Goal: Task Accomplishment & Management: Use online tool/utility

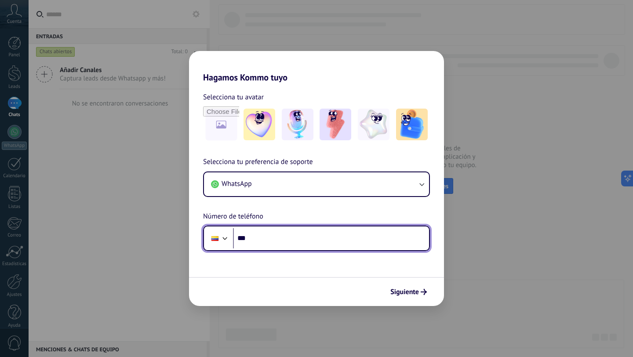
click at [280, 245] on input "***" at bounding box center [331, 238] width 196 height 20
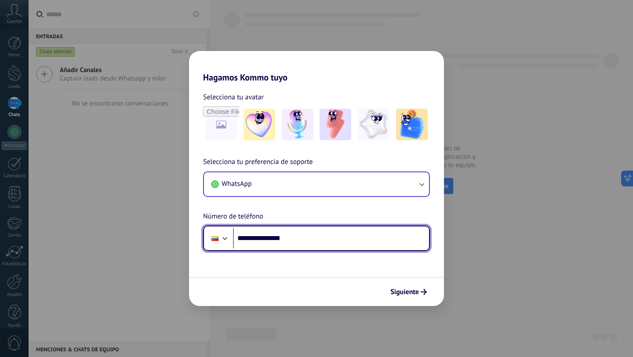
type input "**********"
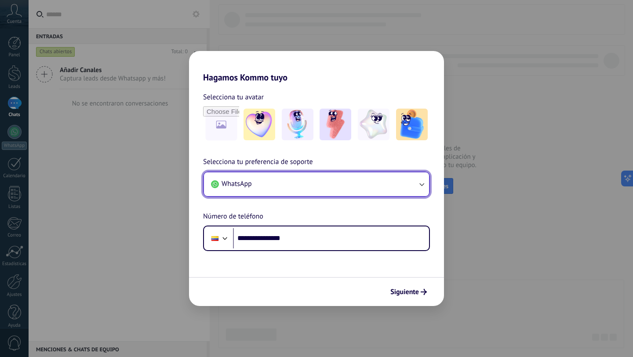
click at [355, 178] on button "WhatsApp" at bounding box center [316, 184] width 225 height 24
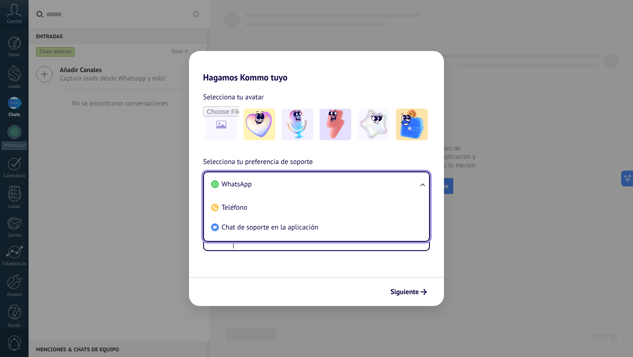
click at [355, 178] on li "WhatsApp" at bounding box center [314, 184] width 214 height 20
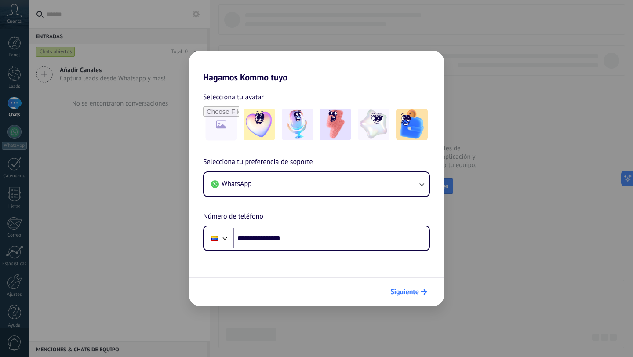
click at [392, 289] on span "Siguiente" at bounding box center [404, 292] width 29 height 6
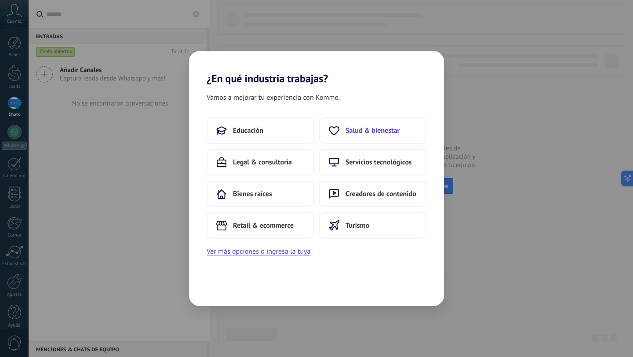
click at [363, 139] on button "Salud & bienestar" at bounding box center [372, 130] width 107 height 26
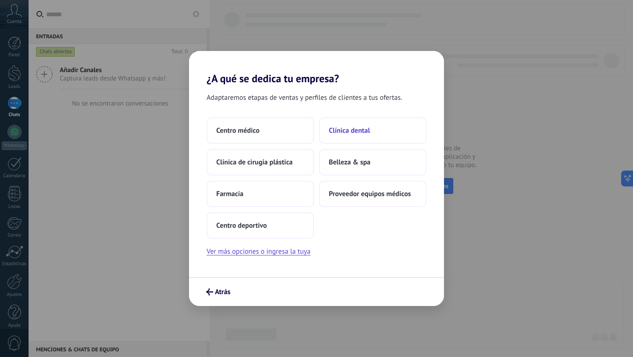
click at [352, 122] on button "Clínica dental" at bounding box center [372, 130] width 107 height 26
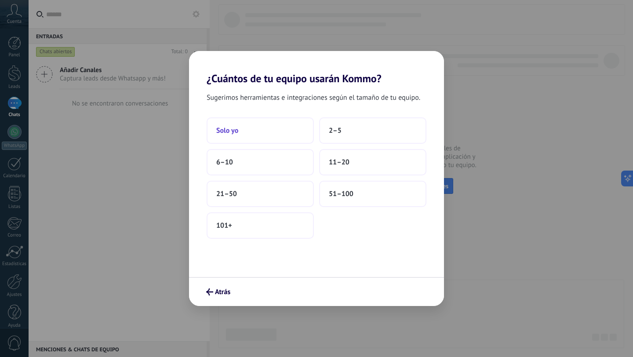
click at [270, 129] on button "Solo yo" at bounding box center [260, 130] width 107 height 26
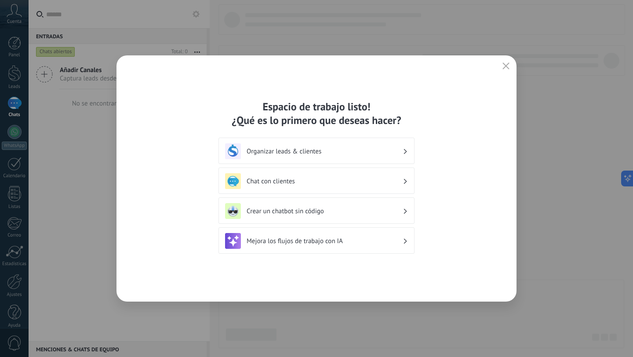
click at [295, 178] on h3 "Chat con clientes" at bounding box center [325, 181] width 156 height 8
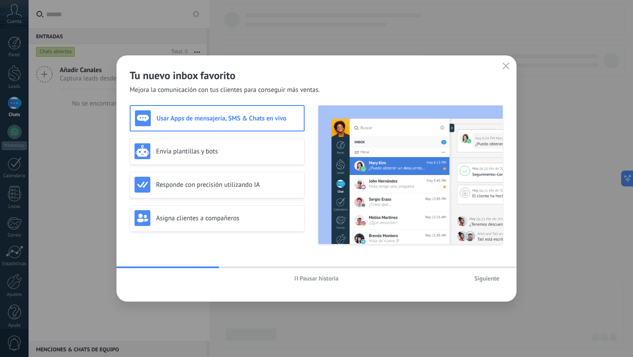
click at [484, 284] on button "Siguiente" at bounding box center [486, 278] width 33 height 13
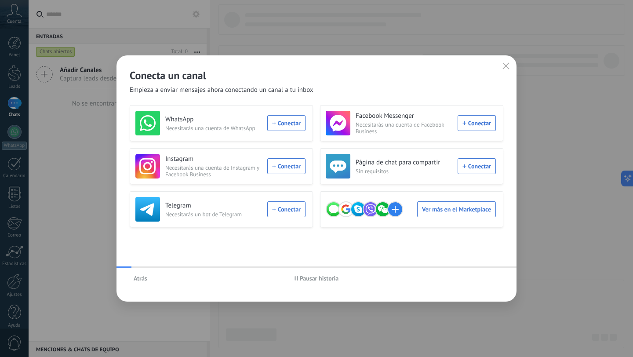
click at [484, 281] on div "Atrás Pausar historia" at bounding box center [316, 278] width 400 height 20
click at [296, 125] on div "WhatsApp Necesitarás una cuenta de WhatsApp Conectar" at bounding box center [220, 123] width 170 height 25
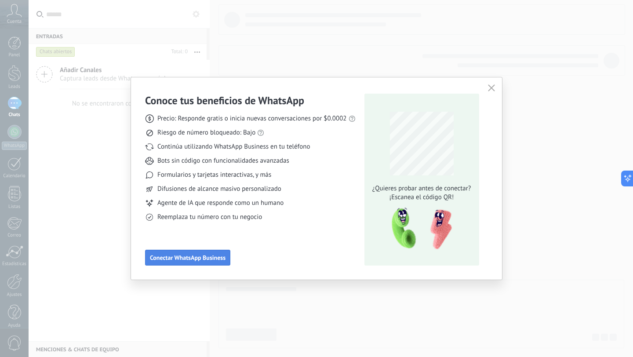
click at [217, 258] on span "Conectar WhatsApp Business" at bounding box center [188, 257] width 76 height 6
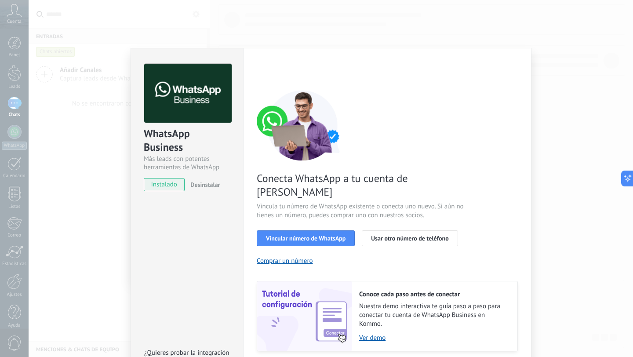
scroll to position [20, 0]
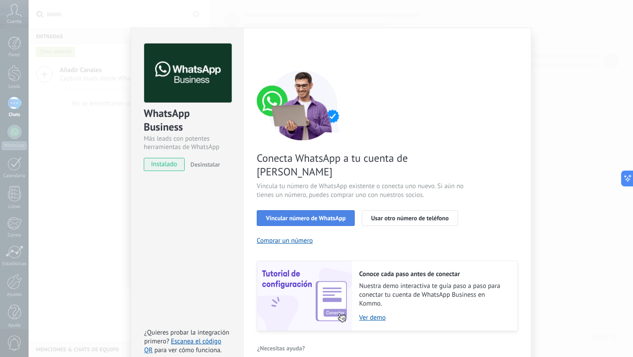
click at [299, 215] on span "Vincular número de WhatsApp" at bounding box center [306, 218] width 80 height 6
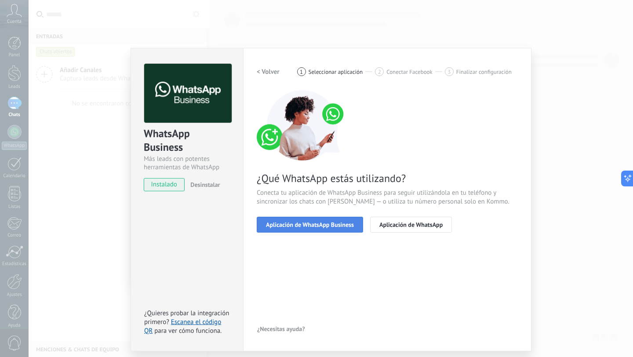
click at [321, 225] on span "Aplicación de WhatsApp Business" at bounding box center [310, 224] width 88 height 6
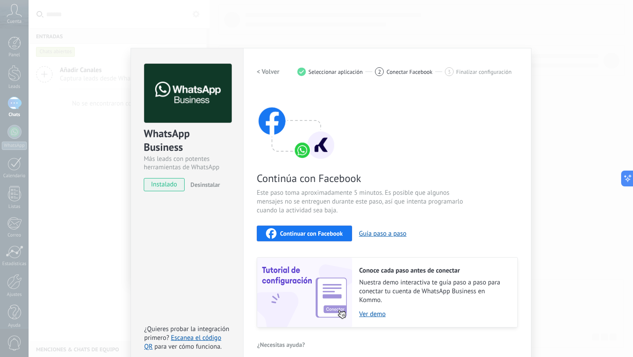
scroll to position [10, 0]
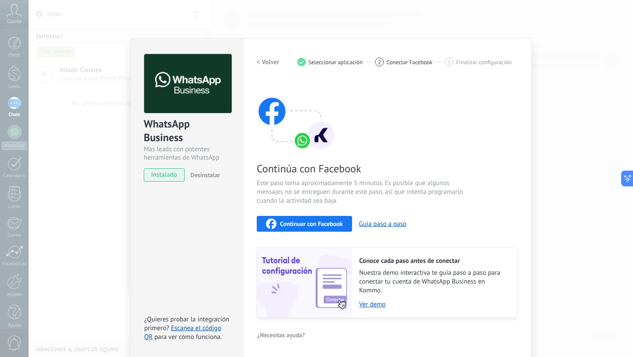
click at [270, 59] on h2 "< Volver" at bounding box center [268, 62] width 23 height 8
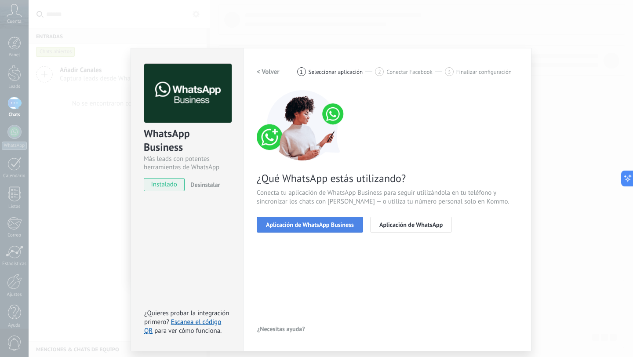
click at [295, 218] on button "Aplicación de WhatsApp Business" at bounding box center [310, 225] width 106 height 16
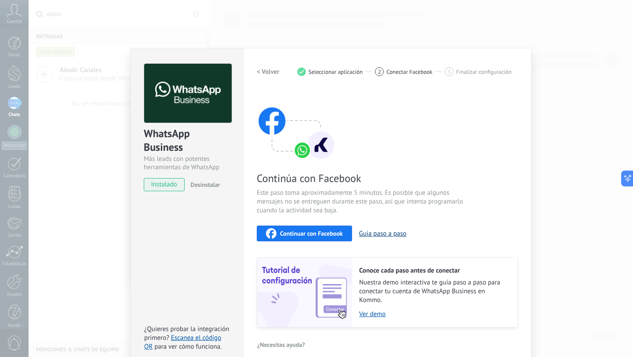
scroll to position [10, 0]
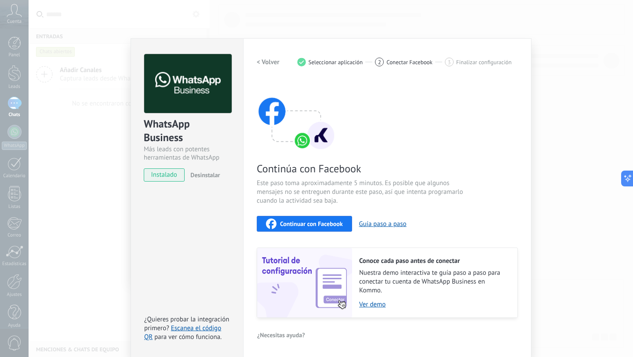
click at [174, 176] on span "instalado" at bounding box center [164, 174] width 40 height 13
click at [531, 120] on div "WhatsApp Business Más leads con potentes herramientas de WhatsApp instalado Des…" at bounding box center [331, 178] width 604 height 357
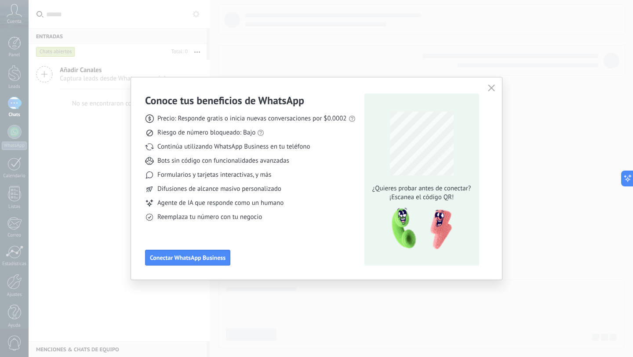
scroll to position [0, 0]
click at [493, 92] on span "button" at bounding box center [491, 88] width 7 height 8
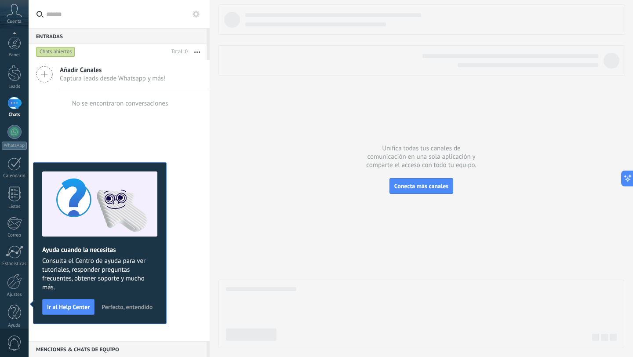
scroll to position [9, 0]
click at [15, 129] on div at bounding box center [14, 123] width 14 height 14
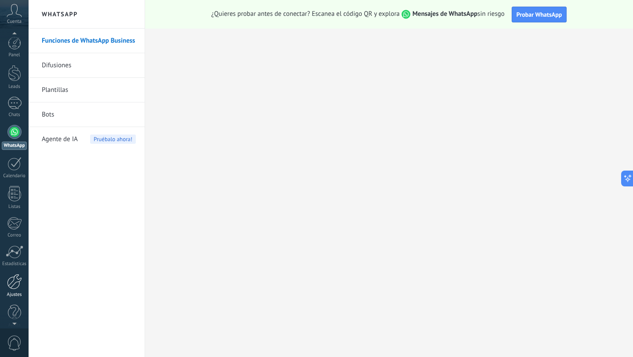
scroll to position [9, 0]
click at [13, 269] on div at bounding box center [14, 272] width 15 height 15
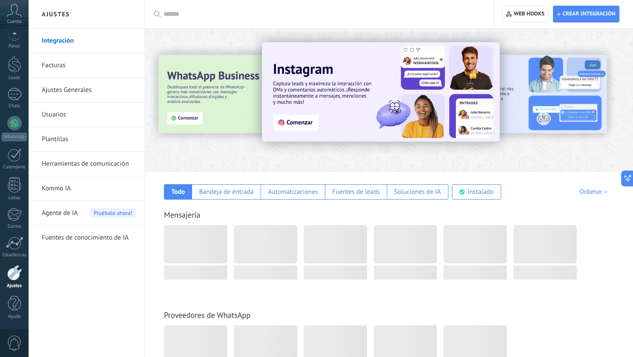
click at [115, 170] on link "Herramientas de comunicación" at bounding box center [89, 164] width 94 height 25
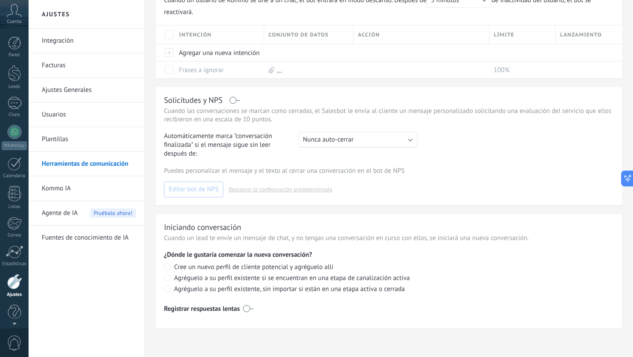
scroll to position [9, 0]
click at [73, 116] on link "Usuarios" at bounding box center [89, 114] width 94 height 25
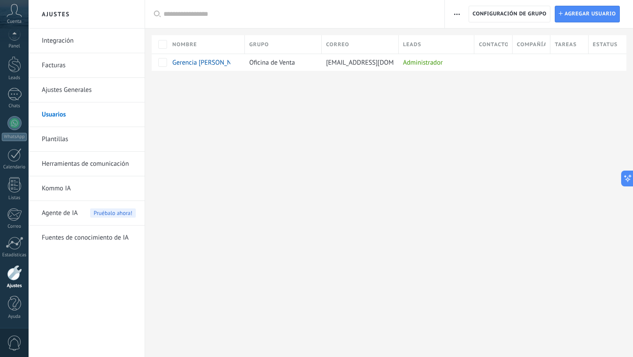
click at [67, 40] on link "Integración" at bounding box center [89, 41] width 94 height 25
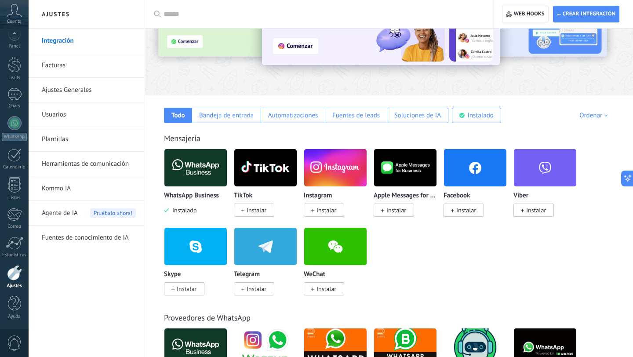
scroll to position [97, 0]
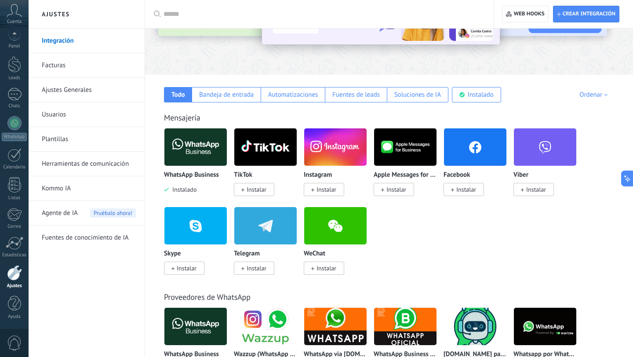
click at [196, 144] on img at bounding box center [195, 147] width 62 height 43
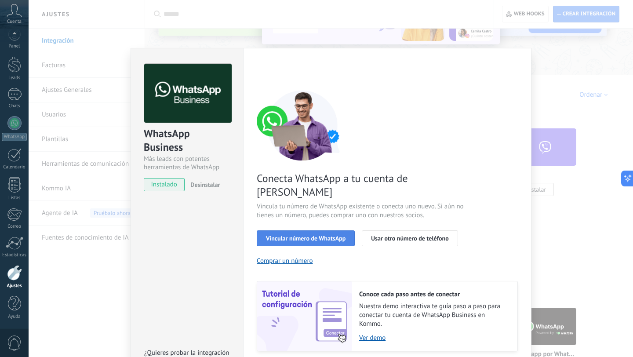
click at [306, 235] on span "Vincular número de WhatsApp" at bounding box center [306, 238] width 80 height 6
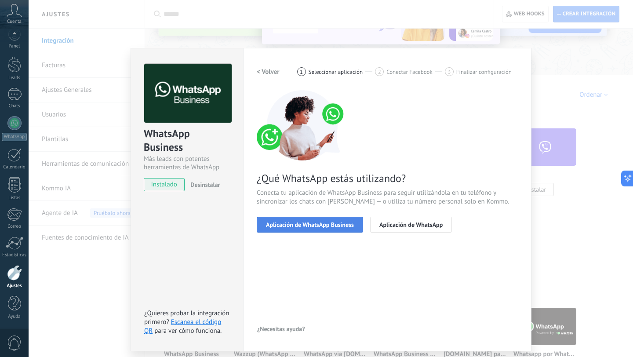
click at [306, 225] on span "Aplicación de WhatsApp Business" at bounding box center [310, 224] width 88 height 6
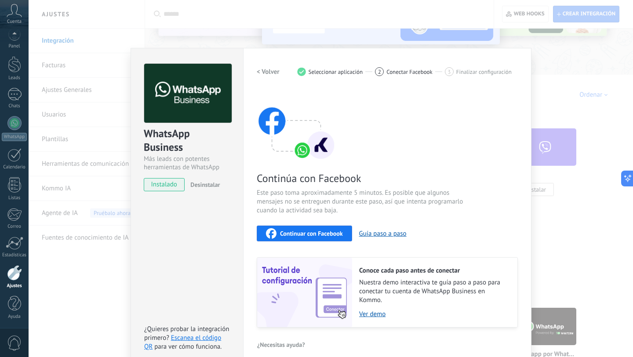
click at [311, 233] on span "Continuar con Facebook" at bounding box center [311, 233] width 63 height 6
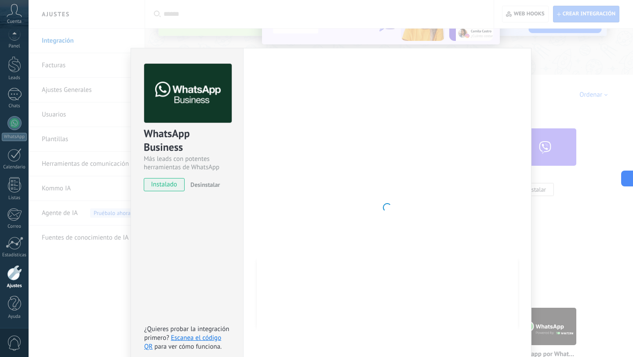
click at [551, 109] on div "WhatsApp Business Más leads con potentes herramientas de WhatsApp instalado Des…" at bounding box center [331, 178] width 604 height 357
